Goal: Register for event/course

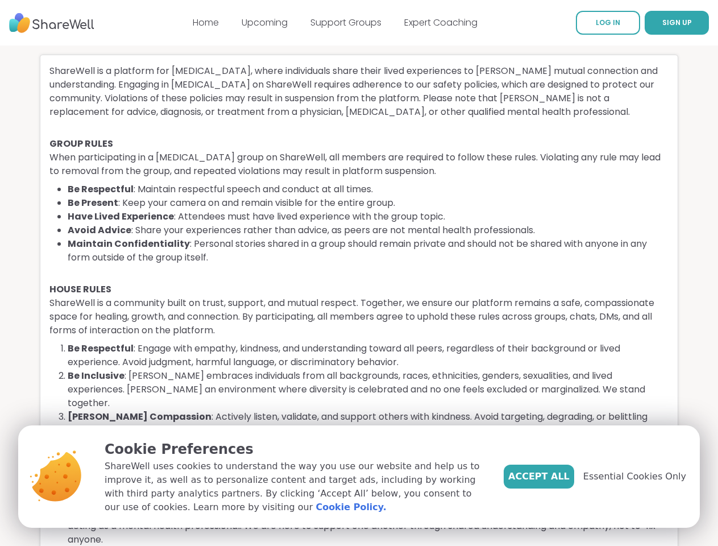
click at [359, 264] on li "Maintain Confidentiality : Personal stories shared in a group should remain pri…" at bounding box center [368, 250] width 601 height 27
click at [662, 23] on span "SIGN UP" at bounding box center [677, 23] width 30 height 10
click at [641, 477] on span "Essential Cookies Only" at bounding box center [634, 477] width 103 height 14
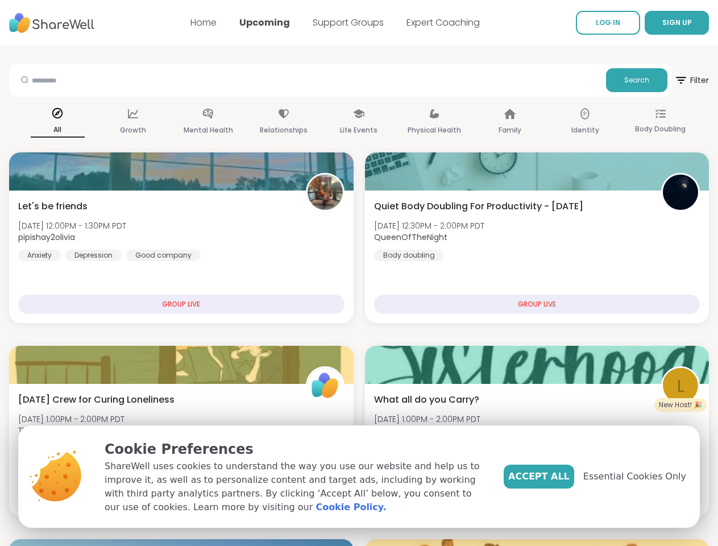
click at [662, 23] on span "SIGN UP" at bounding box center [677, 23] width 30 height 10
click at [624, 80] on span "Search" at bounding box center [636, 80] width 25 height 10
click at [85, 122] on div "All" at bounding box center [58, 122] width 54 height 42
